Goal: Task Accomplishment & Management: Complete application form

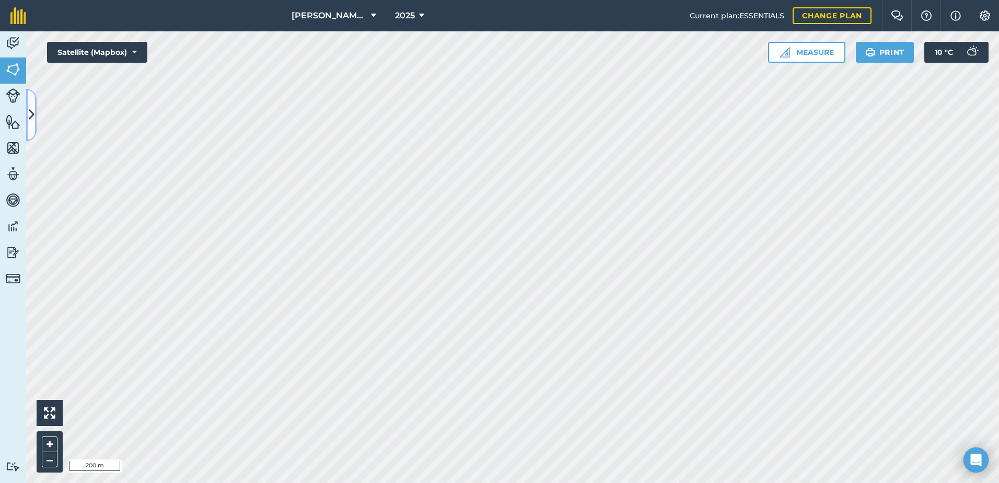
click at [29, 111] on icon at bounding box center [32, 115] width 6 height 18
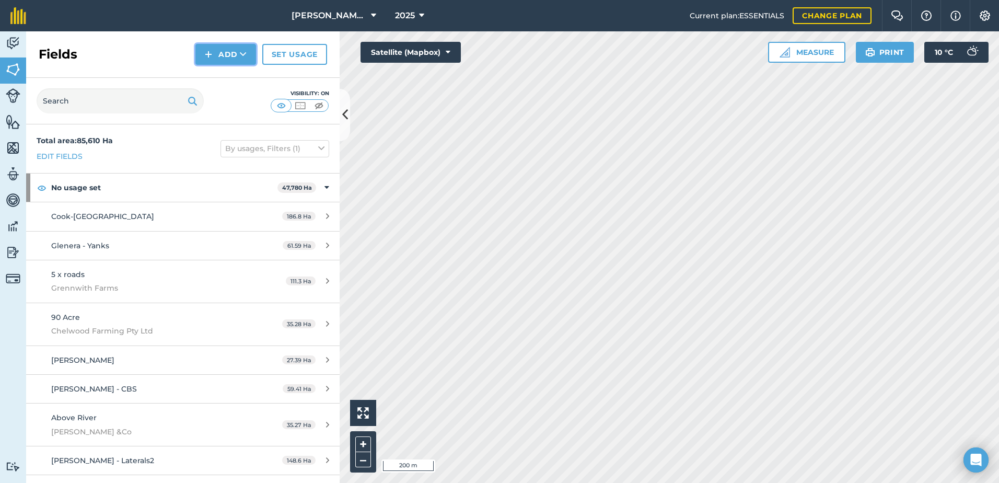
click at [223, 57] on button "Add" at bounding box center [225, 54] width 61 height 21
click at [218, 83] on link "Draw" at bounding box center [225, 77] width 57 height 23
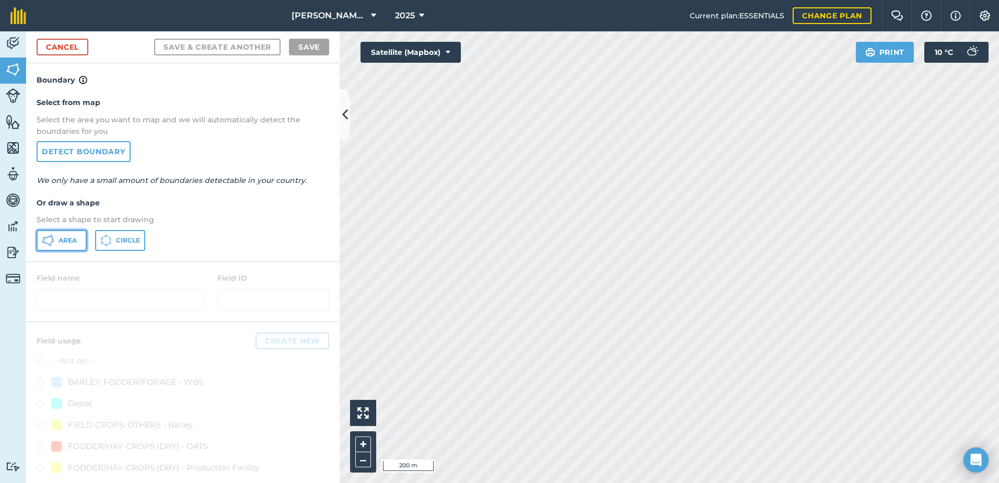
click at [73, 239] on span "Area" at bounding box center [68, 240] width 18 height 8
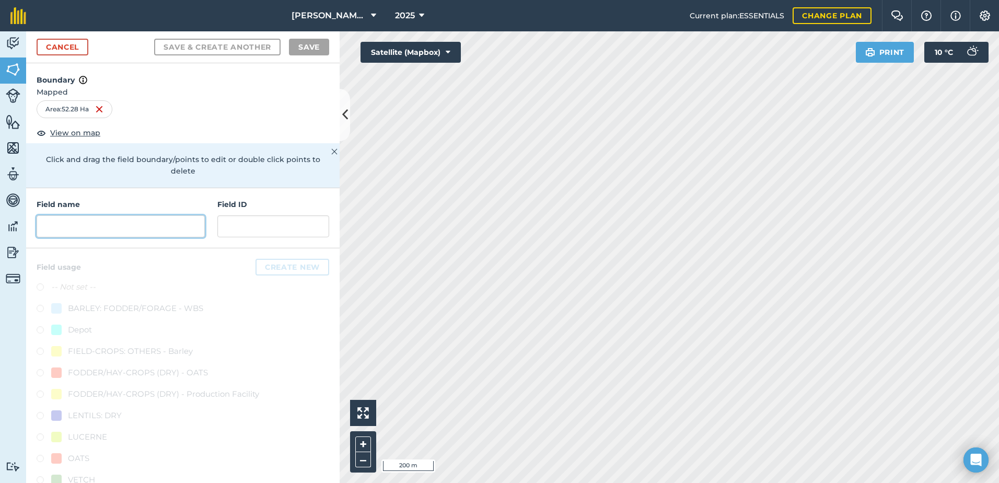
click at [57, 234] on input "text" at bounding box center [121, 226] width 168 height 22
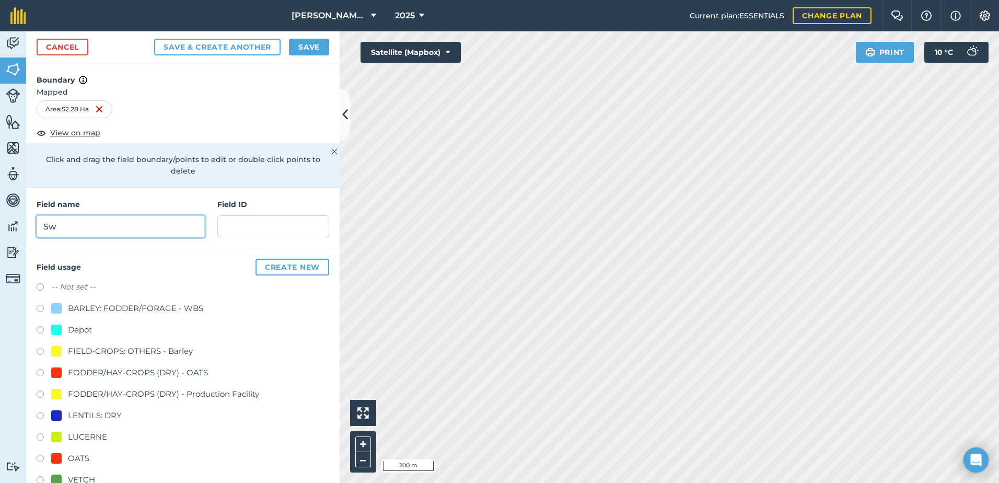
type input "S"
type input "[PERSON_NAME] - [GEOGRAPHIC_DATA]"
click at [40, 372] on label at bounding box center [44, 374] width 15 height 10
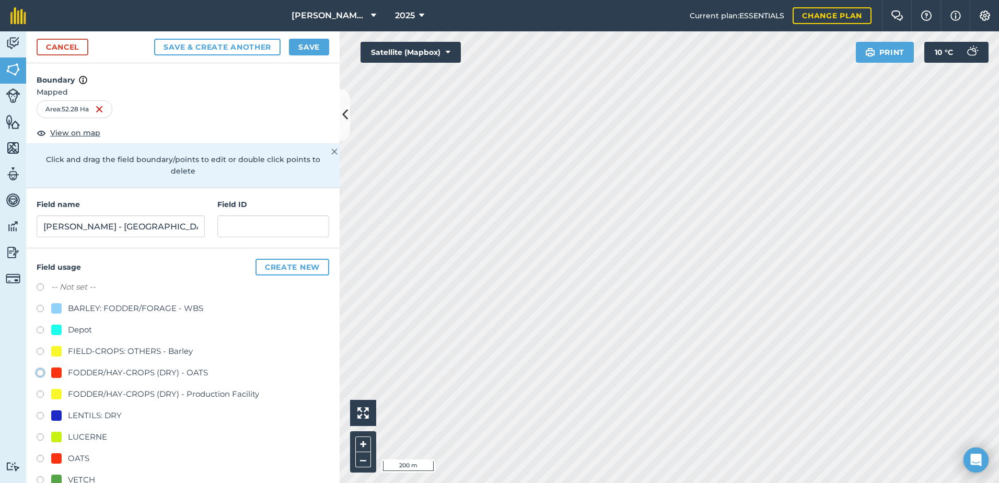
radio input "true"
click at [324, 45] on button "Save" at bounding box center [309, 47] width 40 height 17
